Goal: Task Accomplishment & Management: Use online tool/utility

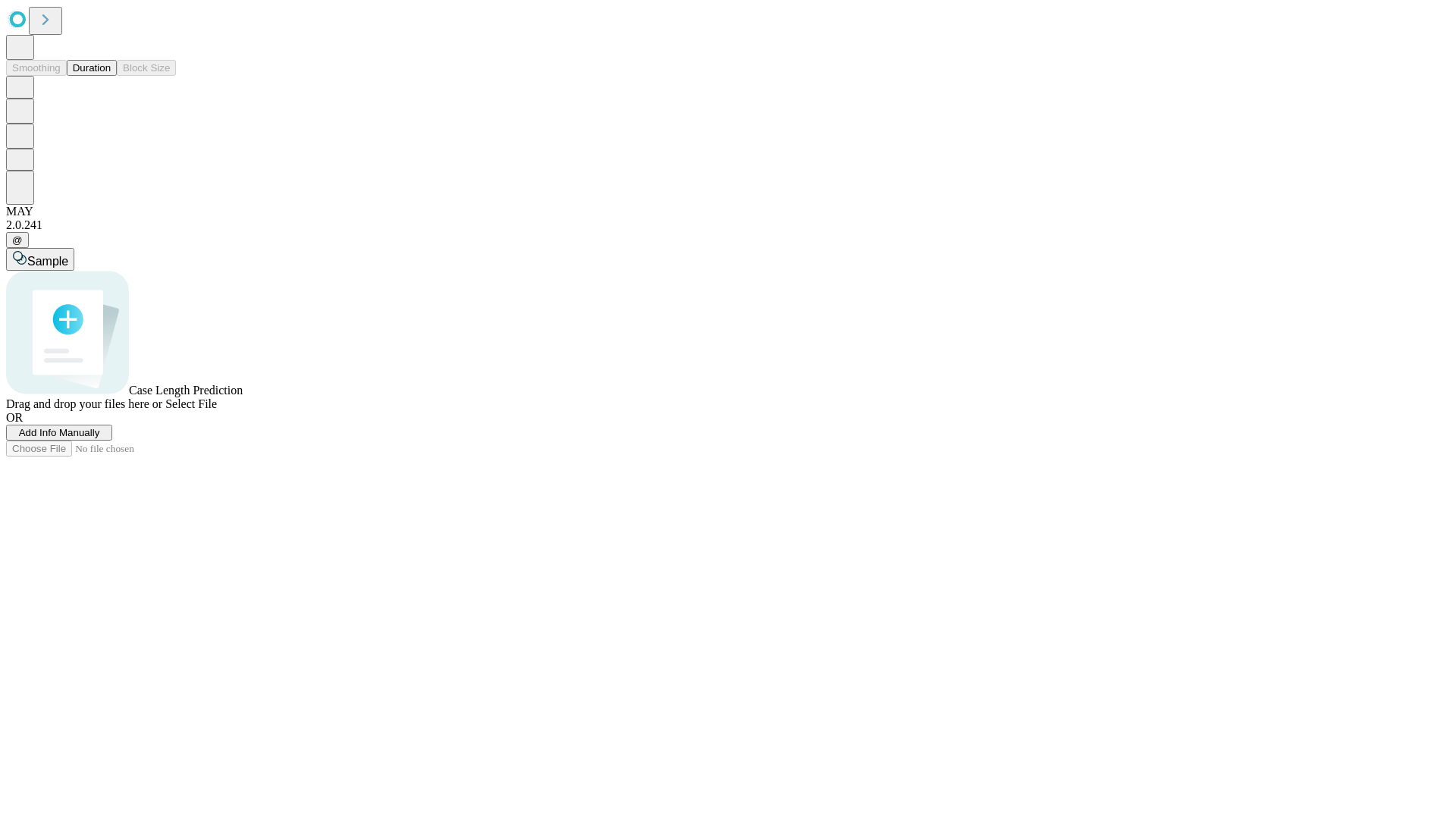
click at [111, 75] on button "Duration" at bounding box center [91, 67] width 50 height 16
click at [100, 438] on span "Add Info Manually" at bounding box center [59, 433] width 81 height 11
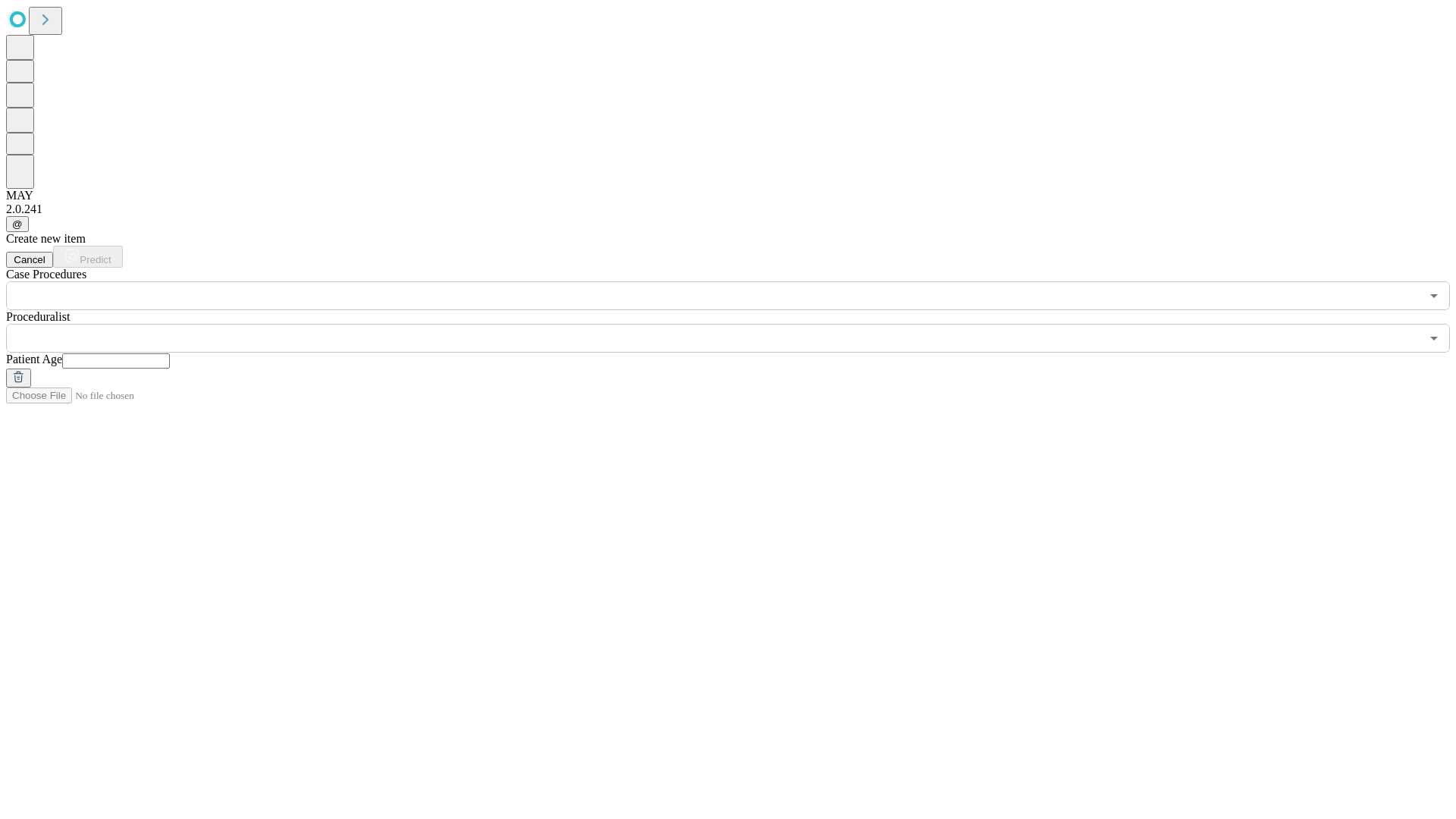
click at [170, 353] on input "text" at bounding box center [116, 361] width 107 height 15
type input "*"
click at [739, 324] on input "text" at bounding box center [713, 338] width 1414 height 29
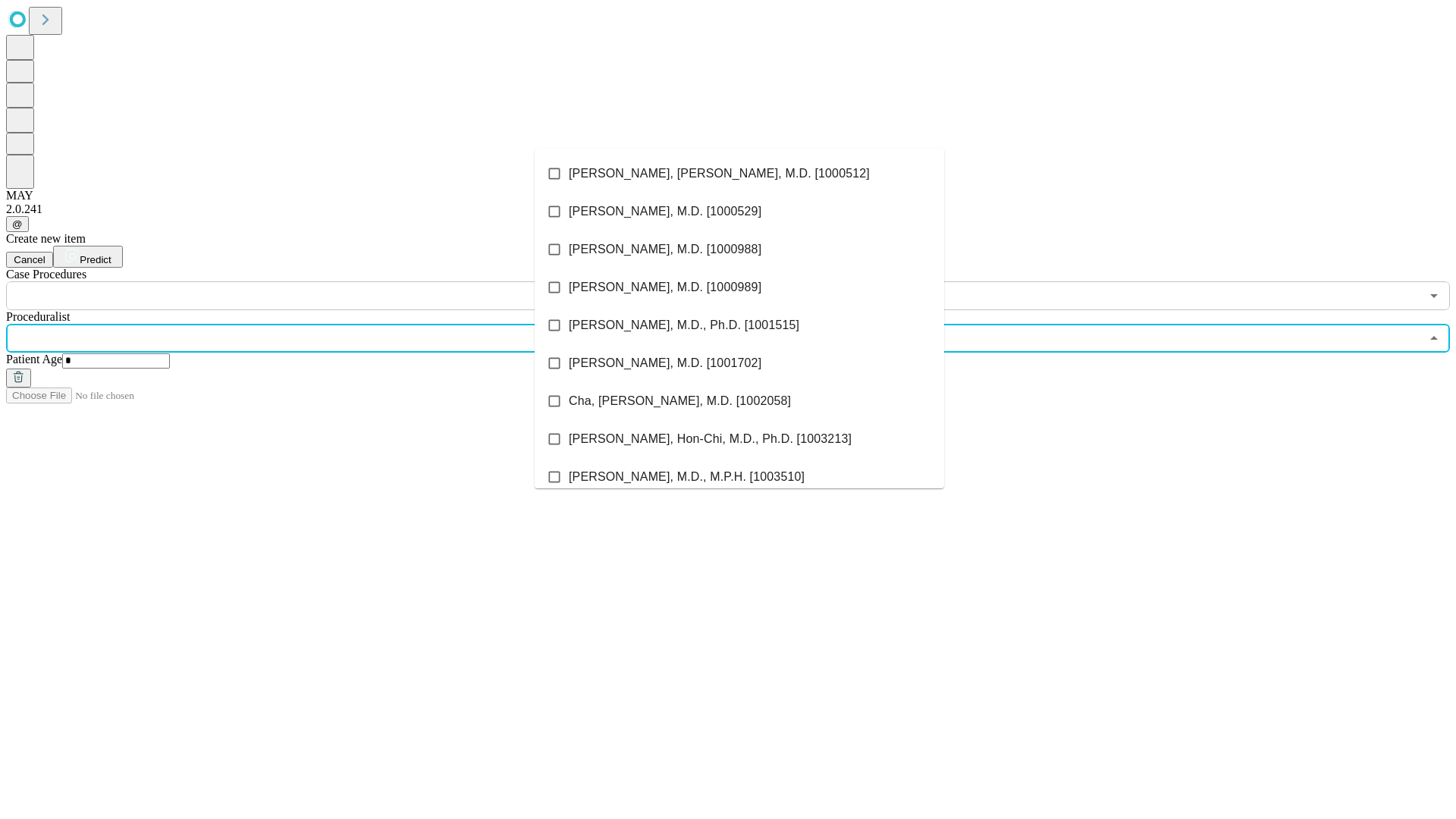
click at [739, 174] on li "[PERSON_NAME], [PERSON_NAME], M.D. [1000512]" at bounding box center [739, 174] width 409 height 38
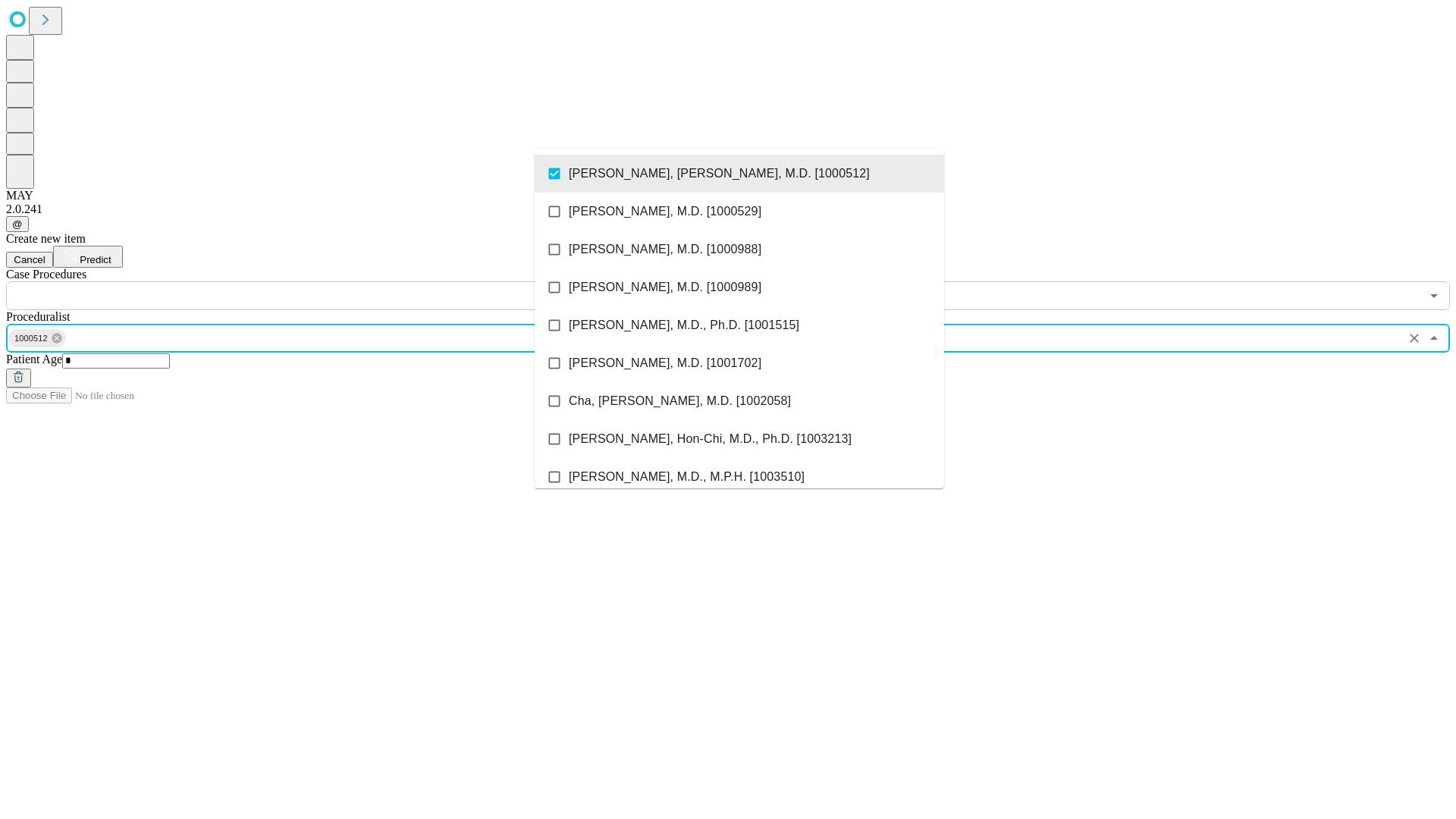
click at [318, 281] on input "text" at bounding box center [713, 295] width 1414 height 29
